Goal: Task Accomplishment & Management: Manage account settings

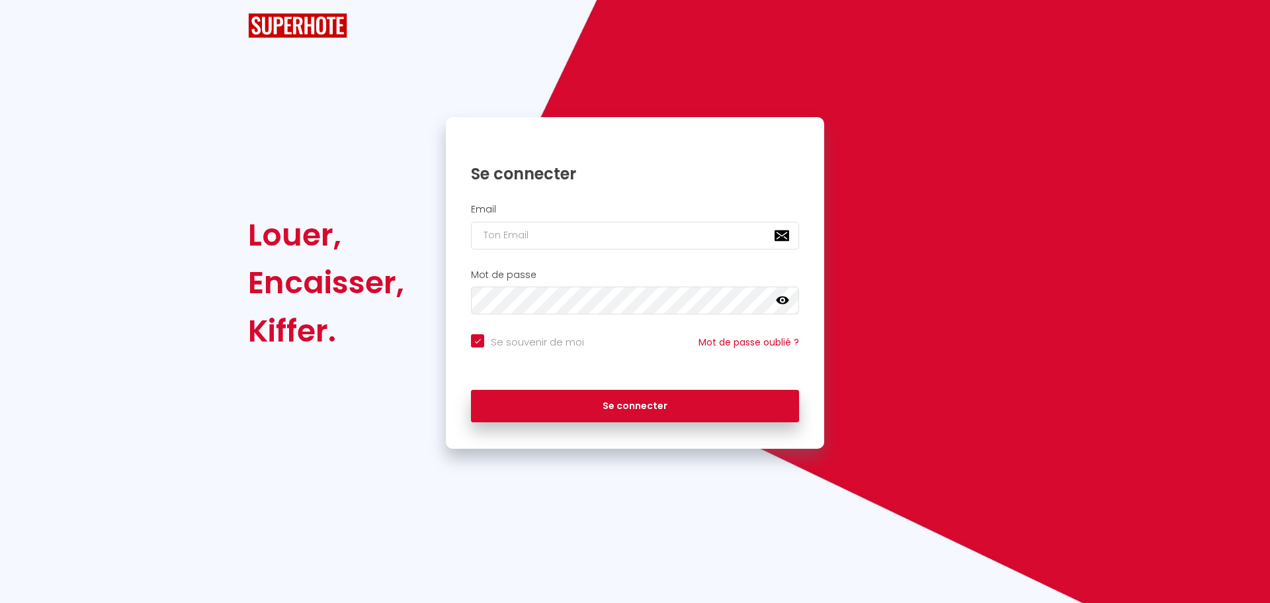
checkbox input "true"
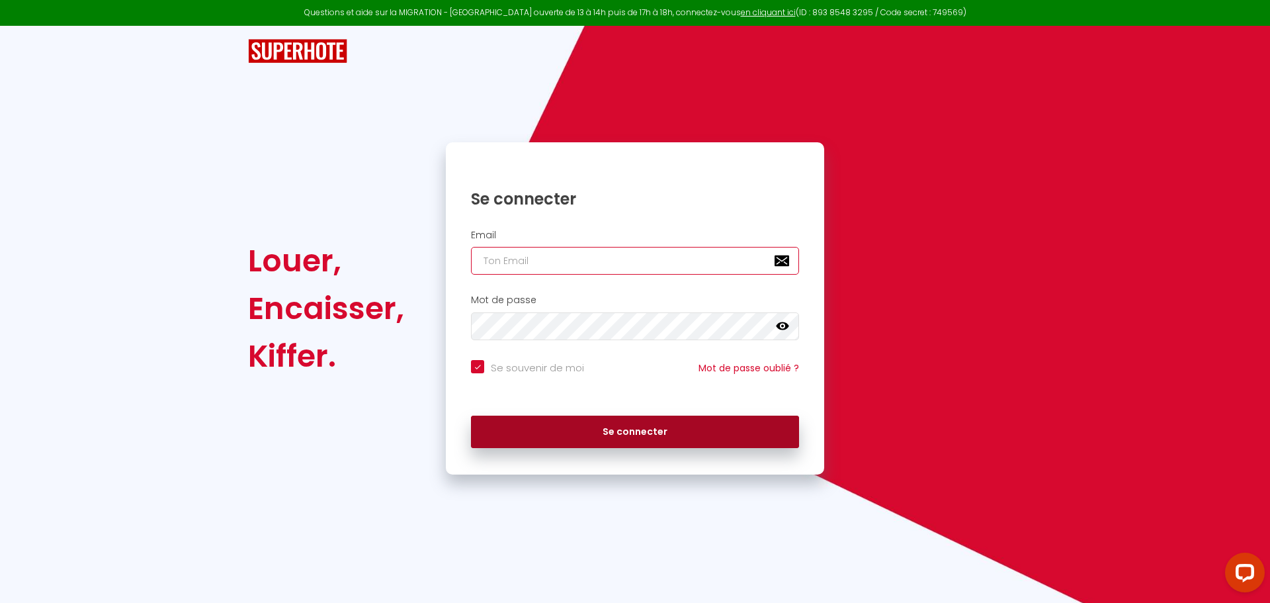
type input "[PERSON_NAME][EMAIL_ADDRESS][DOMAIN_NAME]"
click at [659, 421] on button "Se connecter" at bounding box center [635, 431] width 328 height 33
checkbox input "true"
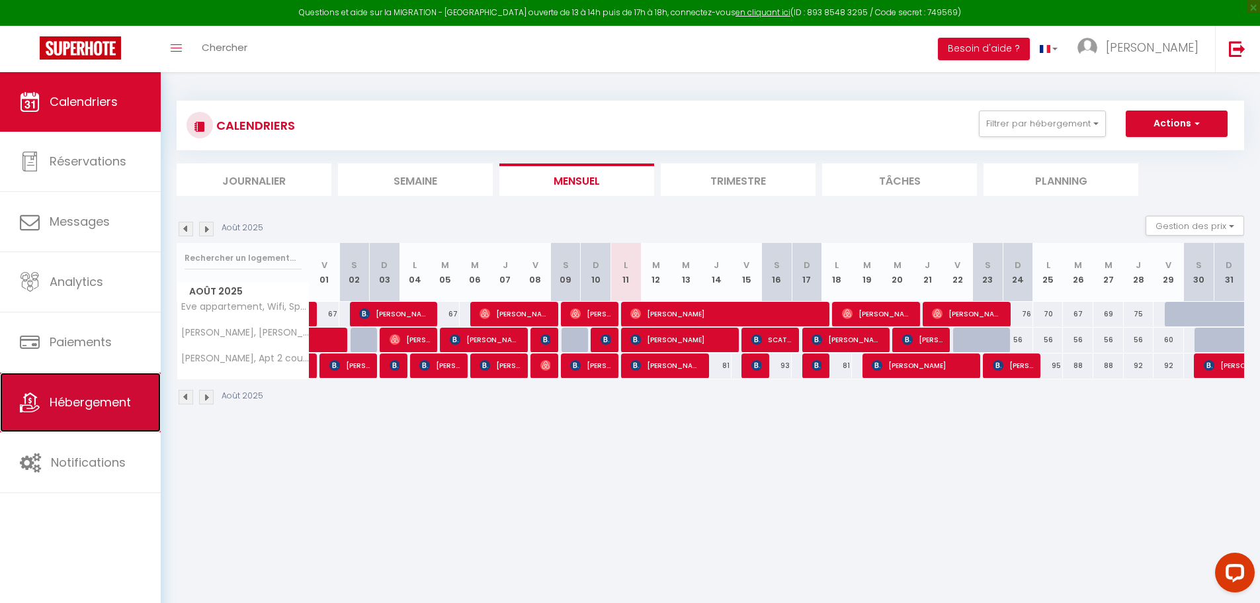
click at [101, 392] on link "Hébergement" at bounding box center [80, 402] width 161 height 60
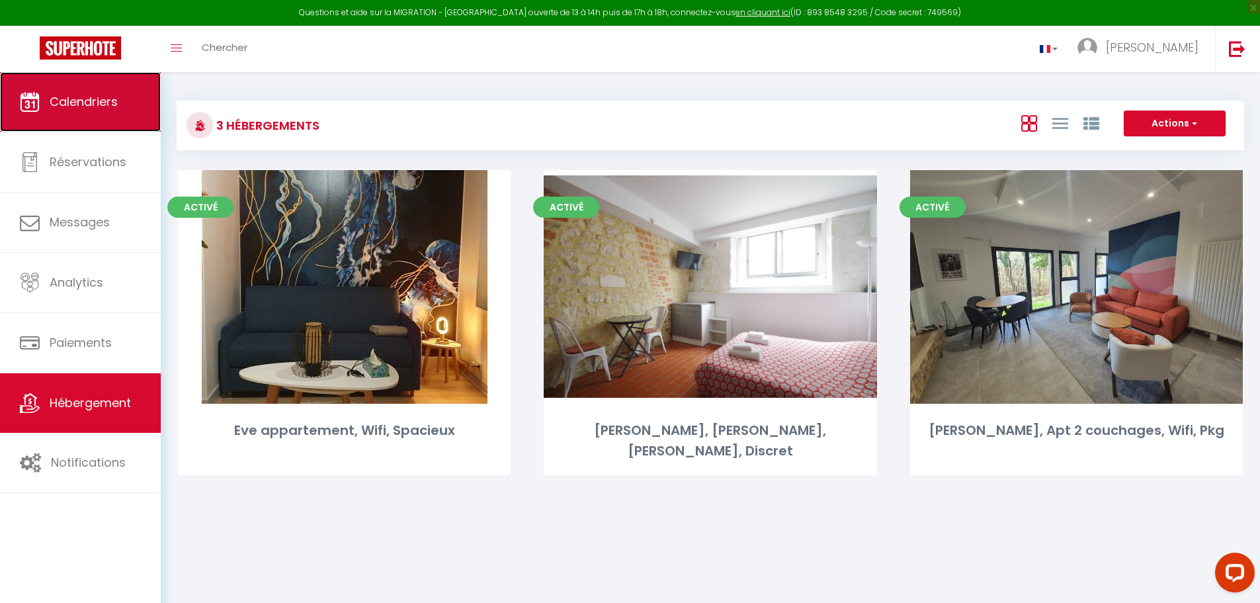
click at [81, 117] on link "Calendriers" at bounding box center [80, 102] width 161 height 60
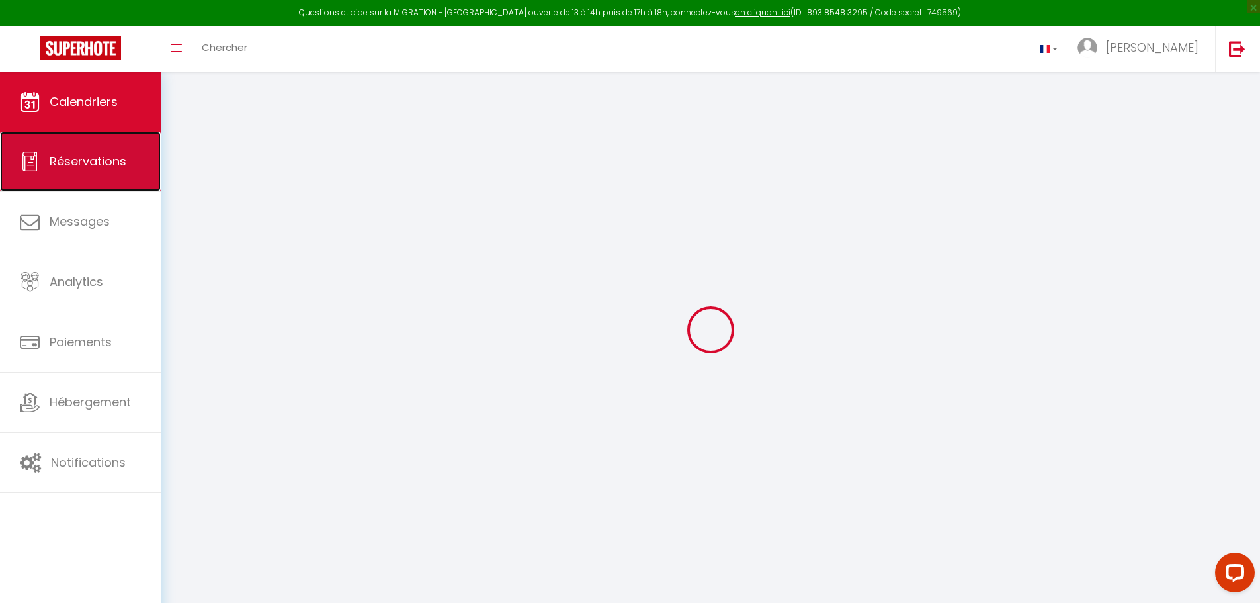
click at [77, 159] on span "Réservations" at bounding box center [88, 161] width 77 height 17
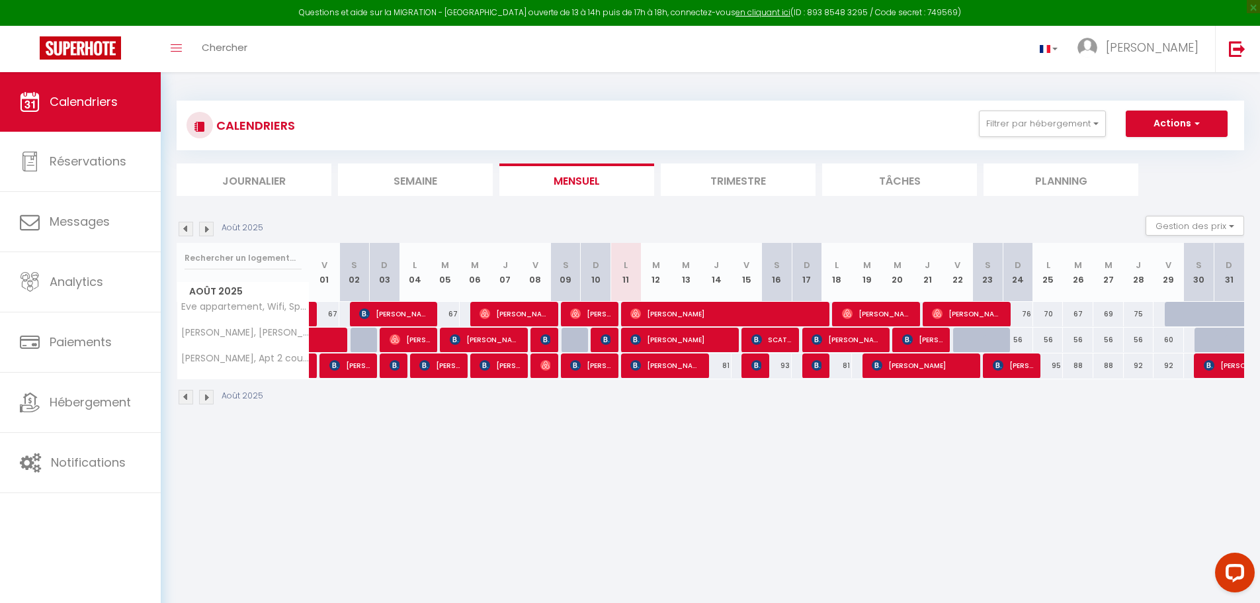
click at [722, 366] on div "81" at bounding box center [716, 365] width 30 height 24
click at [724, 366] on div "81" at bounding box center [716, 365] width 30 height 24
drag, startPoint x: 717, startPoint y: 442, endPoint x: 737, endPoint y: 378, distance: 67.4
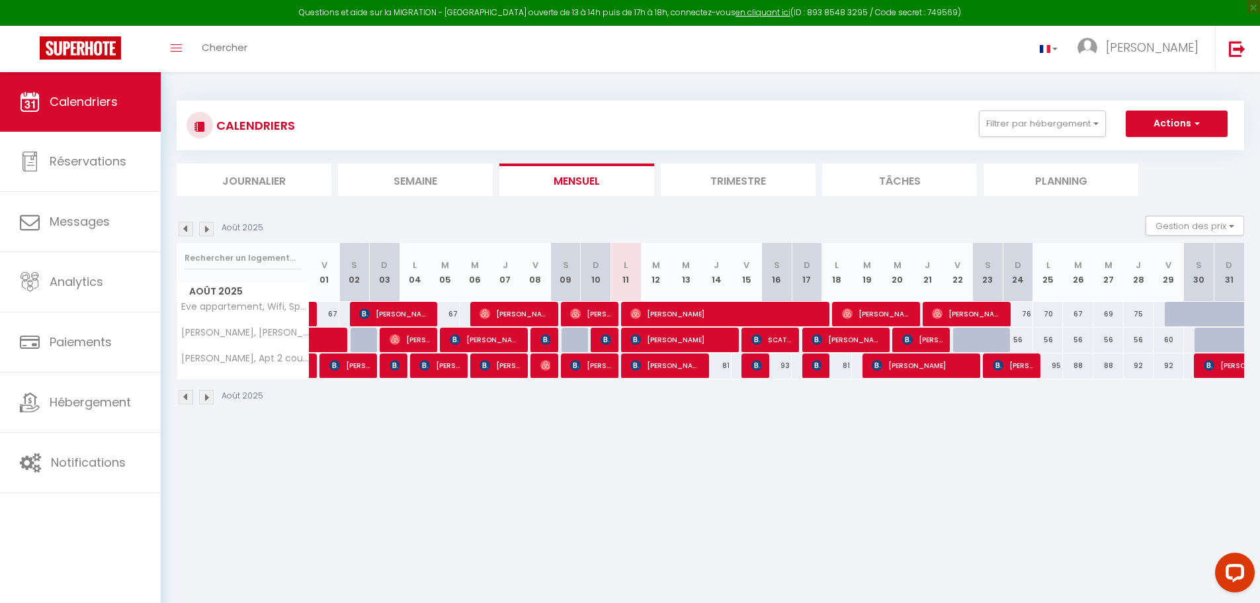
click at [716, 441] on body "Questions et aide sur la MIGRATION - [GEOGRAPHIC_DATA] ouverte de 13 à 14h puis…" at bounding box center [630, 373] width 1260 height 603
